Goal: Task Accomplishment & Management: Use online tool/utility

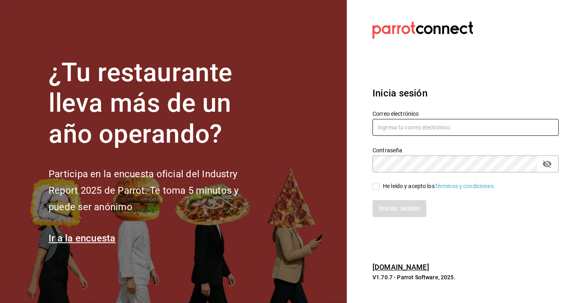
type input "patricio@rolandcoffeebar.com"
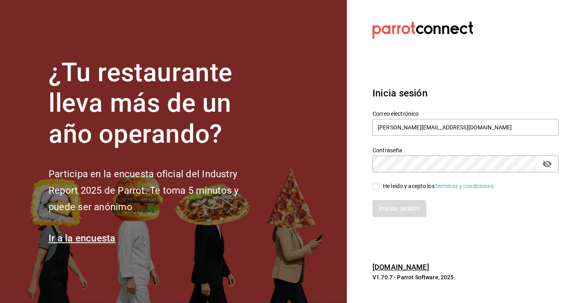
click at [380, 185] on span "He leído y acepto los Términos y condiciones." at bounding box center [438, 186] width 116 height 8
click at [380, 185] on input "He leído y acepto los Términos y condiciones." at bounding box center [375, 186] width 7 height 7
checkbox input "true"
click at [546, 171] on div "Contraseña" at bounding box center [465, 163] width 186 height 17
click at [548, 165] on icon "passwordField" at bounding box center [547, 164] width 10 height 10
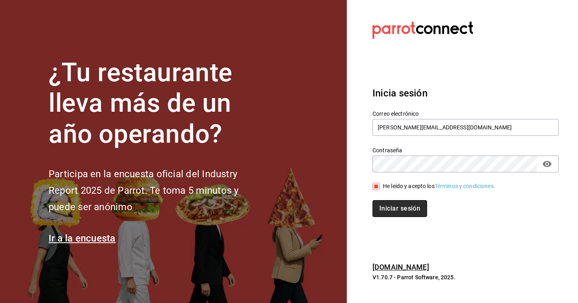
click at [376, 202] on button "Iniciar sesión" at bounding box center [399, 208] width 55 height 17
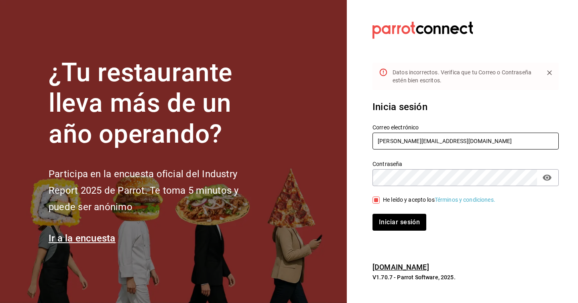
drag, startPoint x: 397, startPoint y: 142, endPoint x: 358, endPoint y: 138, distance: 39.1
click at [358, 138] on section "Datos incorrectos. Verifica que tu Correo o Contraseña estén bien escritos. Ini…" at bounding box center [462, 151] width 231 height 303
drag, startPoint x: 391, startPoint y: 141, endPoint x: 367, endPoint y: 143, distance: 24.5
click at [367, 143] on div "Correo electrónico wada@rolandcoffeebar.com" at bounding box center [461, 132] width 196 height 37
click at [372, 213] on button "Iniciar sesión" at bounding box center [399, 221] width 54 height 17
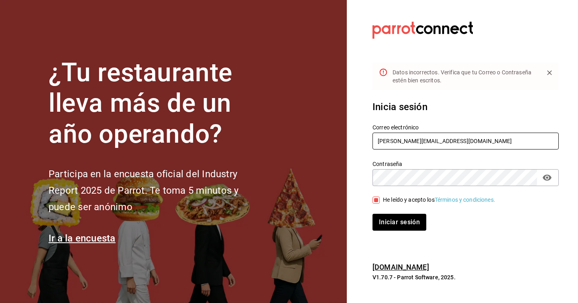
drag, startPoint x: 397, startPoint y: 140, endPoint x: 328, endPoint y: 134, distance: 69.3
click at [328, 134] on div "¿Tu restaurante lleva más de un año operando? Participa en la encuesta oficial …" at bounding box center [289, 151] width 578 height 303
type input "wada@rolandcoffeebar.com"
click at [400, 227] on button "Iniciar sesión" at bounding box center [399, 221] width 55 height 17
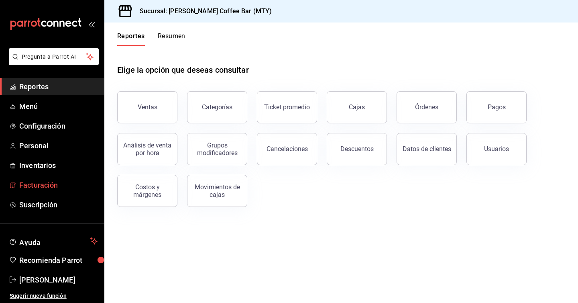
click at [44, 188] on span "Facturación" at bounding box center [58, 184] width 78 height 11
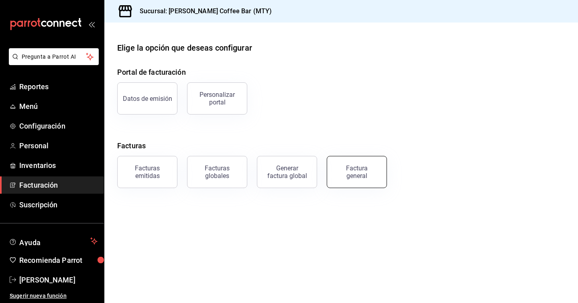
click at [347, 162] on button "Factura general" at bounding box center [357, 172] width 60 height 32
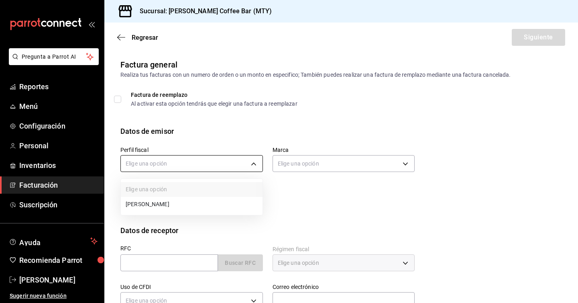
click at [205, 160] on body "Pregunta a Parrot AI Reportes Menú Configuración Personal Inventarios Facturaci…" at bounding box center [289, 151] width 578 height 303
click at [205, 203] on li "[PERSON_NAME]" at bounding box center [192, 204] width 142 height 15
type input "7163cdda-e05f-4a6f-96fd-f16bd2a702a2"
type input "d5d93297-346f-450d-adc9-e8d5898479a1"
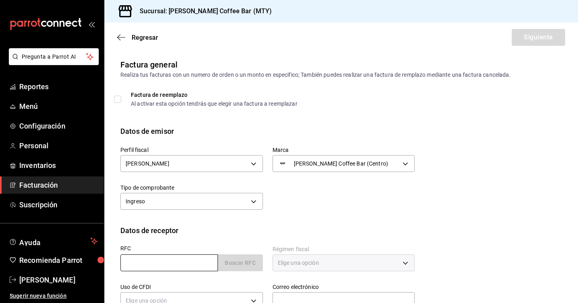
click at [181, 258] on input "text" at bounding box center [168, 262] width 97 height 17
paste input "MACE780226GU7"
click at [175, 262] on input "MACE780226GU7" at bounding box center [168, 262] width 97 height 17
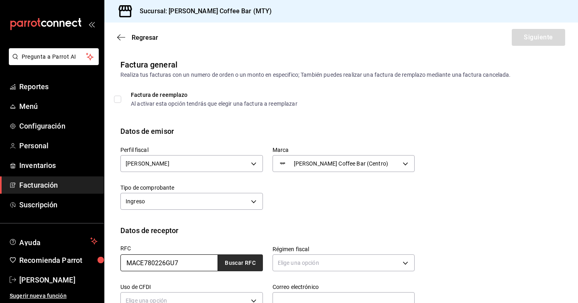
type input "MACE780226GU7"
click at [245, 260] on button "Buscar RFC" at bounding box center [240, 262] width 45 height 17
type input "626"
type input "G03"
type input "[EMAIL_ADDRESS][DOMAIN_NAME]"
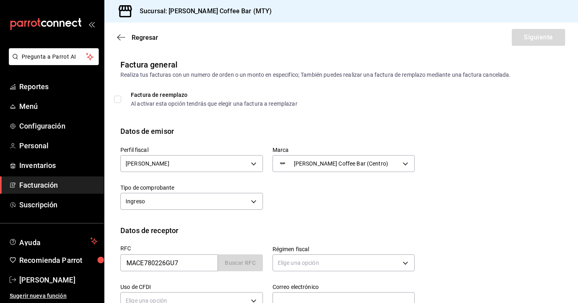
type input "67195"
type input "[PERSON_NAME]"
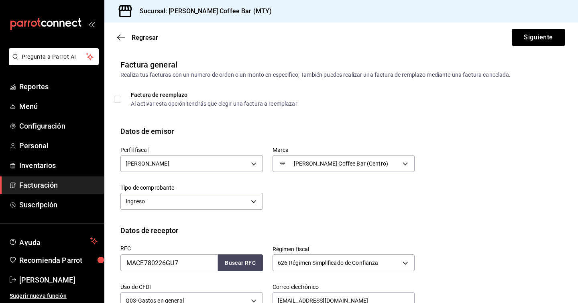
scroll to position [82, 0]
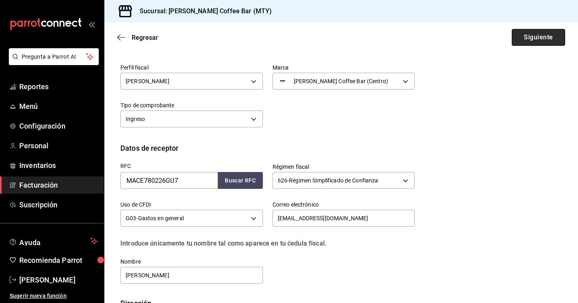
click at [534, 30] on button "Siguiente" at bounding box center [538, 37] width 53 height 17
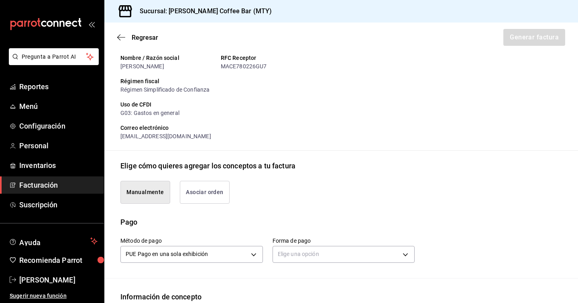
scroll to position [132, 0]
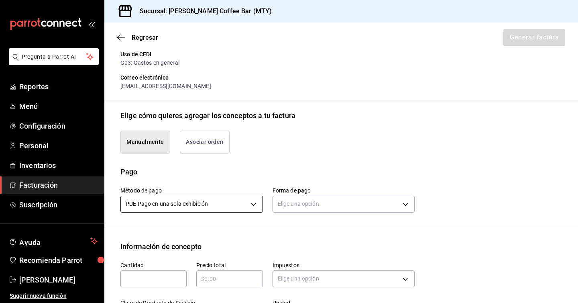
click at [239, 203] on body "Pregunta a Parrot AI Reportes Menú Configuración Personal Inventarios Facturaci…" at bounding box center [289, 151] width 578 height 303
click at [361, 198] on body "Pregunta a Parrot AI Reportes Menú Configuración Personal Inventarios Facturaci…" at bounding box center [289, 151] width 578 height 303
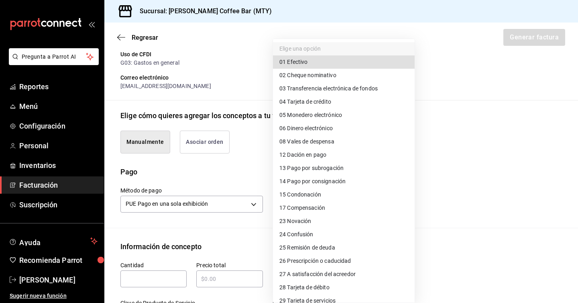
click at [351, 90] on span "03 Transferencia electrónica de fondos" at bounding box center [328, 88] width 98 height 8
type input "03"
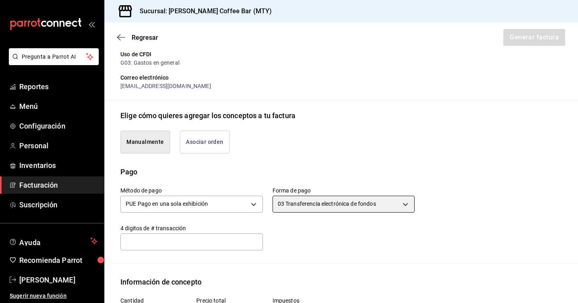
scroll to position [198, 0]
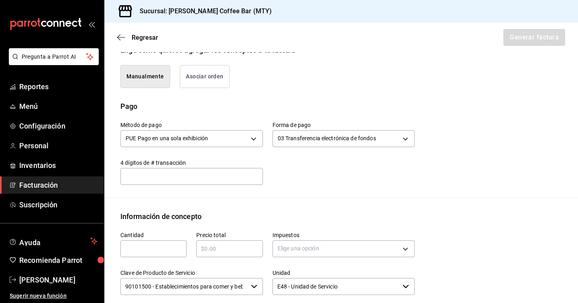
click at [157, 256] on div "​" at bounding box center [153, 248] width 66 height 17
type input "1"
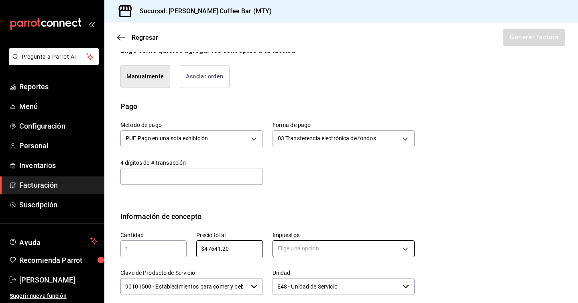
type input "$47641.20"
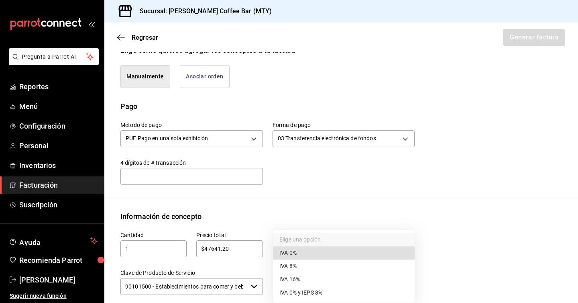
click at [378, 251] on body "Pregunta a Parrot AI Reportes Menú Configuración Personal Inventarios Facturaci…" at bounding box center [289, 151] width 578 height 303
click at [353, 276] on li "IVA 16%" at bounding box center [344, 278] width 142 height 13
type input "IVA_16"
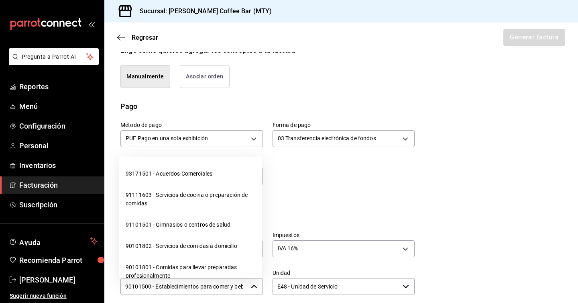
click at [214, 286] on input "90101500 - Establecimientos para comer y beber" at bounding box center [183, 286] width 127 height 17
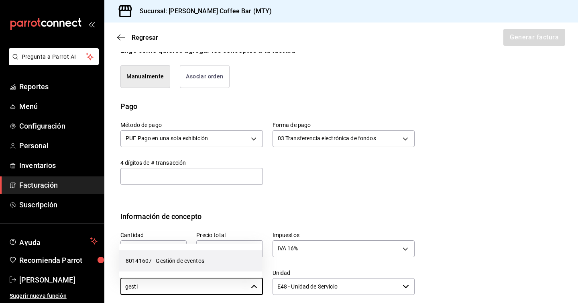
click at [229, 256] on li "80141607 - Gestión de eventos" at bounding box center [190, 260] width 142 height 21
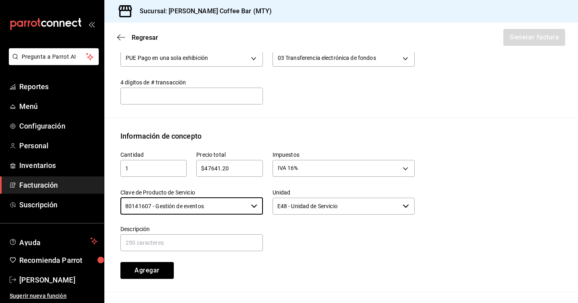
scroll to position [294, 0]
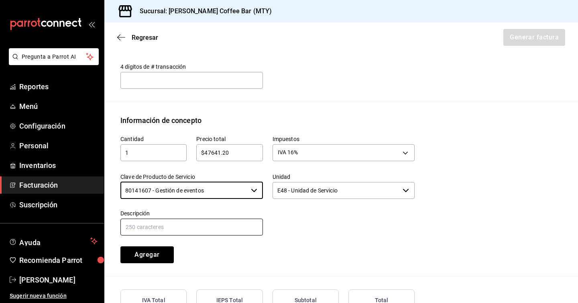
type input "80141607 - Gestión de eventos"
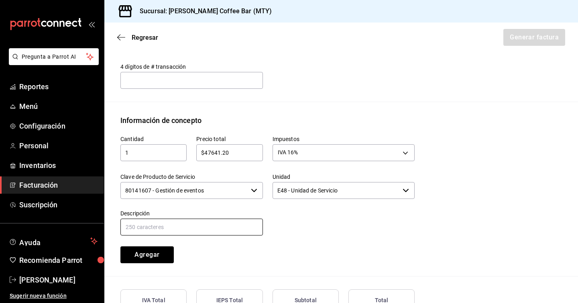
click at [189, 231] on input "text" at bounding box center [191, 226] width 142 height 17
type input "Gestión de Eventos"
click at [150, 250] on button "Agregar" at bounding box center [146, 254] width 53 height 17
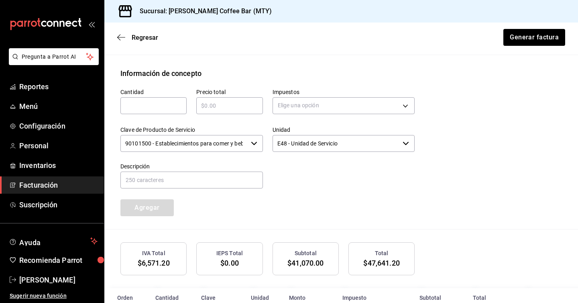
scroll to position [335, 0]
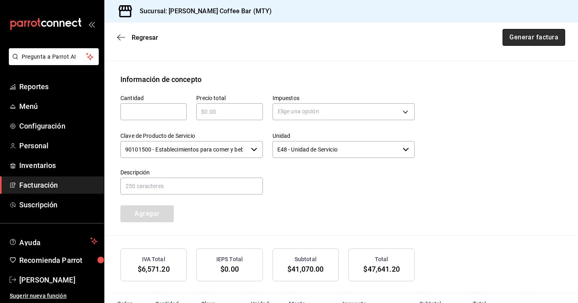
click at [516, 39] on button "Generar factura" at bounding box center [533, 37] width 63 height 17
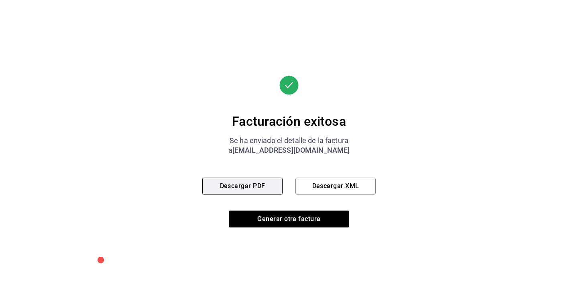
click at [235, 181] on button "Descargar PDF" at bounding box center [242, 185] width 80 height 17
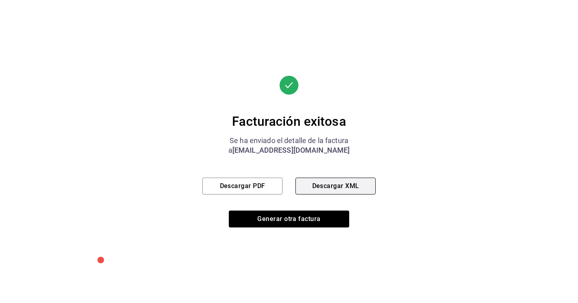
click at [330, 194] on button "Descargar XML" at bounding box center [335, 185] width 80 height 17
